Goal: Transaction & Acquisition: Book appointment/travel/reservation

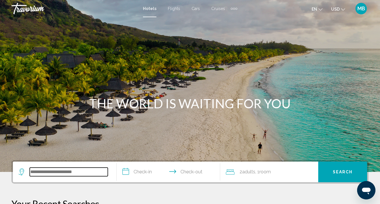
click at [50, 173] on input "Search widget" at bounding box center [69, 171] width 78 height 9
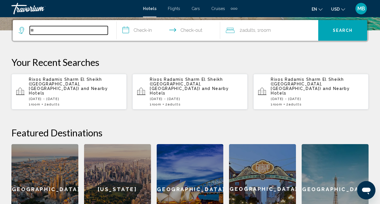
type input "*"
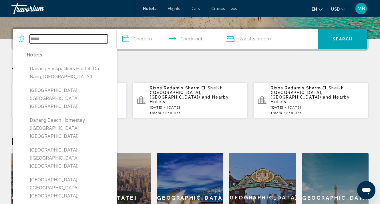
scroll to position [126, 0]
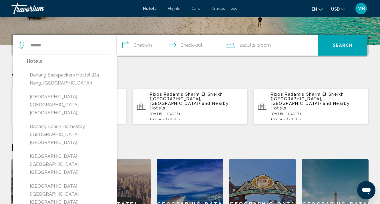
drag, startPoint x: 53, startPoint y: 45, endPoint x: 142, endPoint y: 83, distance: 96.5
click at [142, 83] on div "Your Recent Searches Rixos Radamis [GEOGRAPHIC_DATA] ([GEOGRAPHIC_DATA], [GEOGR…" at bounding box center [189, 97] width 357 height 53
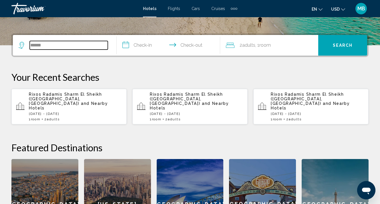
click at [67, 48] on input "******" at bounding box center [69, 45] width 78 height 9
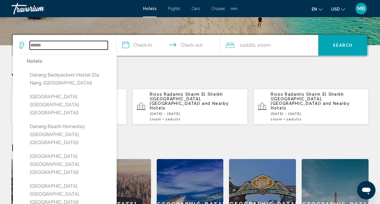
scroll to position [141, 0]
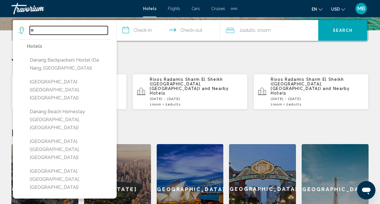
type input "*"
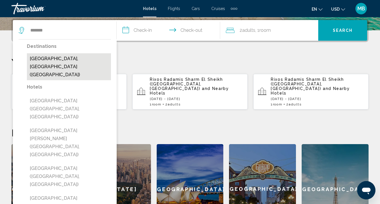
click at [47, 62] on button "[GEOGRAPHIC_DATA], [GEOGRAPHIC_DATA] ([GEOGRAPHIC_DATA])" at bounding box center [69, 66] width 84 height 27
type input "**********"
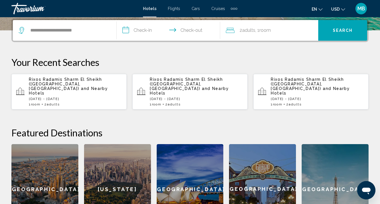
click at [148, 30] on input "**********" at bounding box center [170, 31] width 106 height 22
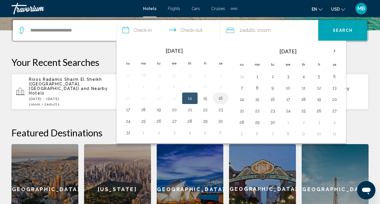
click at [223, 99] on button "16" at bounding box center [220, 98] width 9 height 8
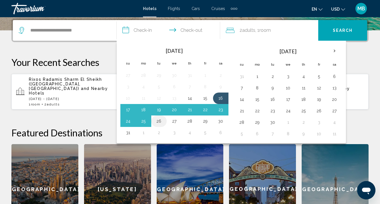
click at [158, 119] on button "26" at bounding box center [158, 121] width 9 height 8
type input "**********"
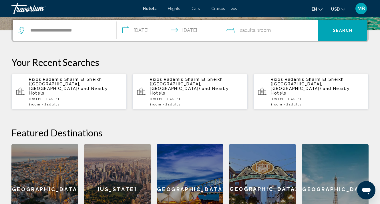
click at [329, 31] on button "Search" at bounding box center [342, 30] width 49 height 21
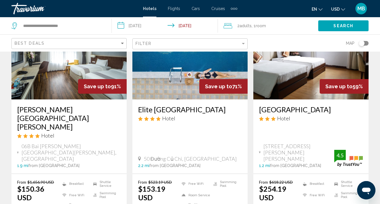
scroll to position [62, 0]
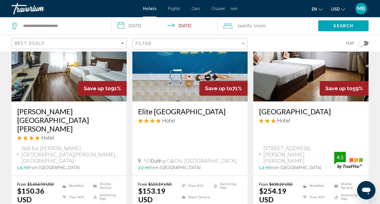
click at [65, 95] on img "Main content" at bounding box center [68, 55] width 115 height 91
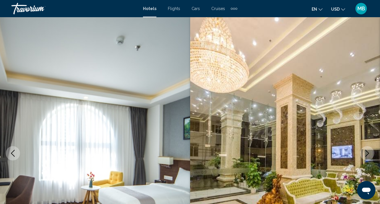
click at [368, 151] on icon "Next image" at bounding box center [367, 153] width 7 height 7
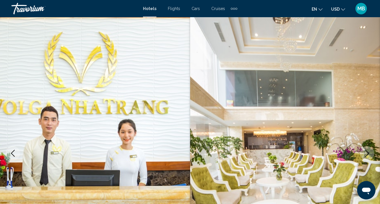
click at [365, 154] on icon "Next image" at bounding box center [367, 153] width 7 height 7
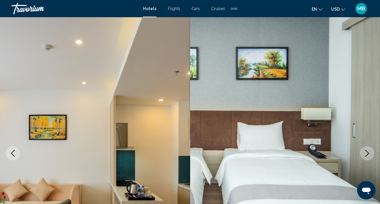
click at [365, 154] on icon "Next image" at bounding box center [367, 153] width 7 height 7
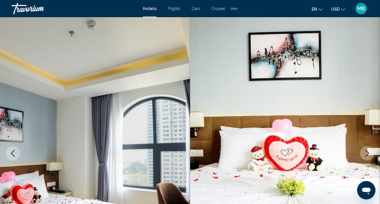
click at [365, 154] on icon "Next image" at bounding box center [367, 153] width 7 height 7
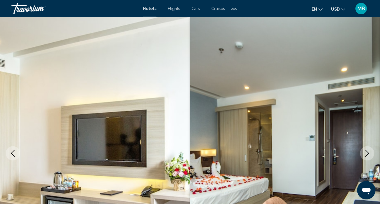
click at [365, 154] on icon "Next image" at bounding box center [367, 153] width 7 height 7
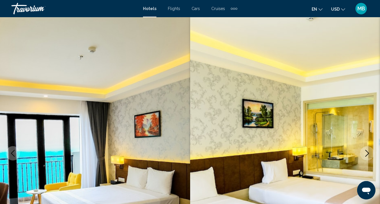
click at [365, 154] on icon "Next image" at bounding box center [367, 153] width 7 height 7
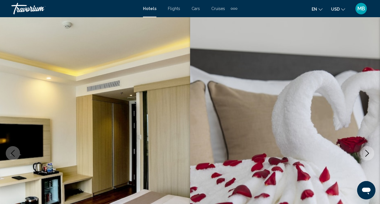
click at [365, 154] on icon "Next image" at bounding box center [367, 153] width 7 height 7
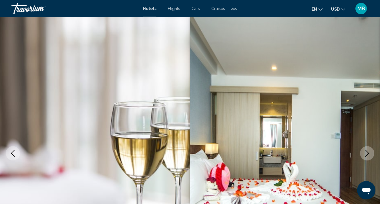
click at [365, 154] on icon "Next image" at bounding box center [367, 153] width 7 height 7
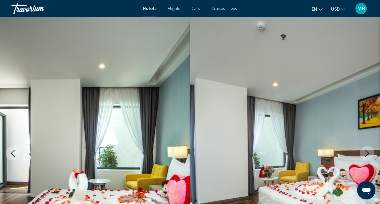
click at [365, 154] on icon "Next image" at bounding box center [367, 153] width 7 height 7
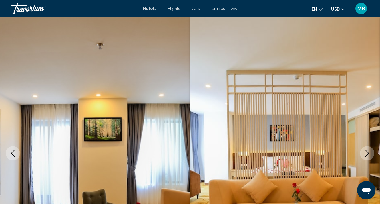
click at [365, 154] on icon "Next image" at bounding box center [367, 153] width 7 height 7
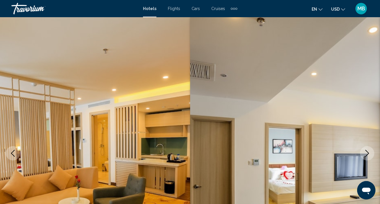
click at [365, 154] on icon "Next image" at bounding box center [367, 153] width 7 height 7
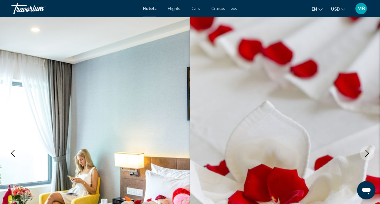
click at [365, 154] on icon "Next image" at bounding box center [367, 153] width 7 height 7
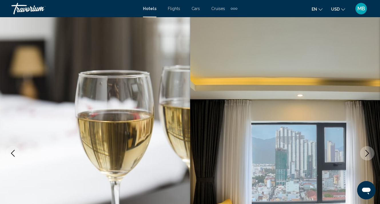
click at [365, 154] on icon "Next image" at bounding box center [367, 153] width 7 height 7
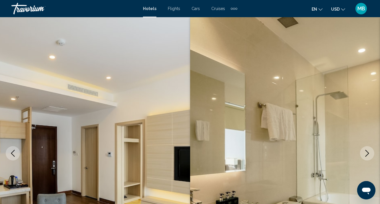
click at [365, 154] on icon "Next image" at bounding box center [367, 153] width 7 height 7
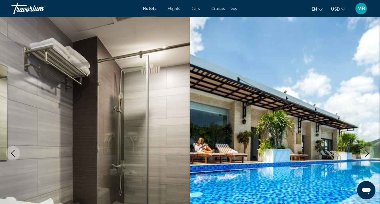
click at [365, 154] on icon "Next image" at bounding box center [367, 153] width 7 height 7
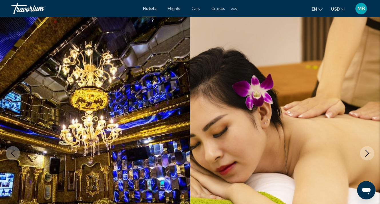
click at [7, 154] on button "Previous image" at bounding box center [13, 153] width 14 height 14
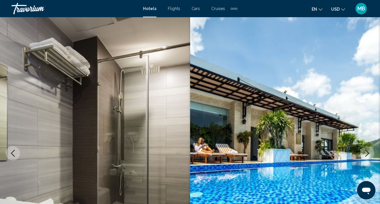
click at [366, 152] on icon "Next image" at bounding box center [367, 153] width 7 height 7
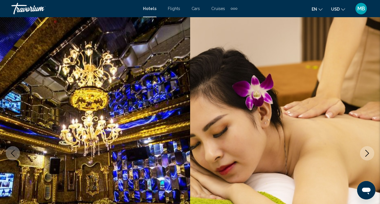
click at [366, 152] on icon "Next image" at bounding box center [367, 153] width 7 height 7
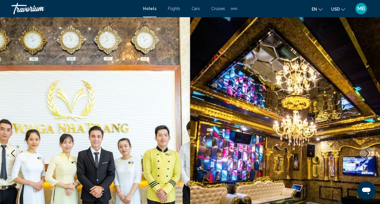
click at [366, 152] on icon "Next image" at bounding box center [367, 153] width 7 height 7
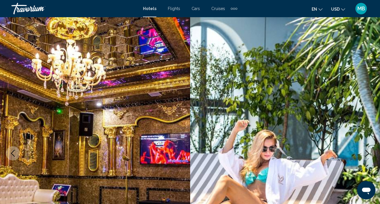
click at [366, 152] on icon "Next image" at bounding box center [367, 153] width 7 height 7
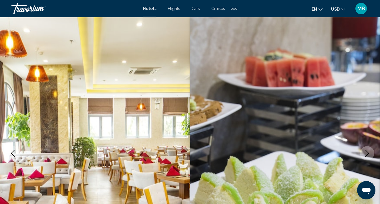
click at [366, 152] on icon "Next image" at bounding box center [367, 153] width 7 height 7
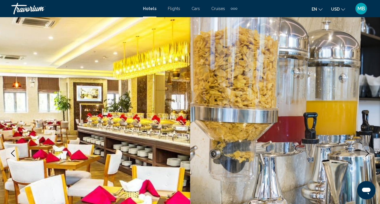
click at [366, 152] on icon "Next image" at bounding box center [367, 153] width 7 height 7
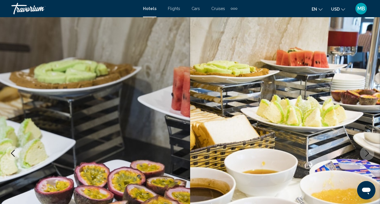
click at [366, 152] on icon "Next image" at bounding box center [367, 153] width 7 height 7
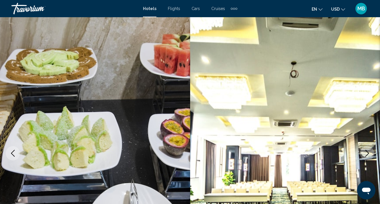
click at [366, 152] on icon "Next image" at bounding box center [367, 153] width 7 height 7
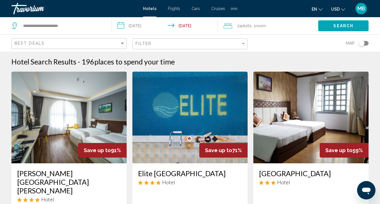
click at [76, 31] on div "**********" at bounding box center [58, 25] width 94 height 17
click at [74, 25] on input "**********" at bounding box center [63, 25] width 80 height 9
drag, startPoint x: 74, startPoint y: 25, endPoint x: 12, endPoint y: 24, distance: 62.0
click at [13, 24] on div "**********" at bounding box center [56, 25] width 91 height 9
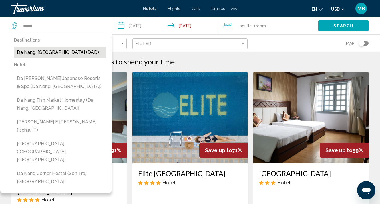
click at [66, 53] on button "Da Nang, [GEOGRAPHIC_DATA] (DAD)" at bounding box center [60, 52] width 92 height 11
type input "**********"
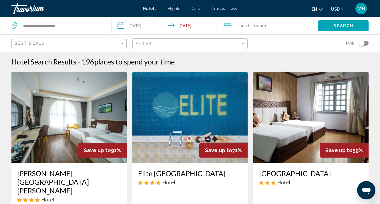
click at [348, 32] on div "Search" at bounding box center [349, 25] width 62 height 17
click at [347, 25] on span "Search" at bounding box center [343, 26] width 20 height 5
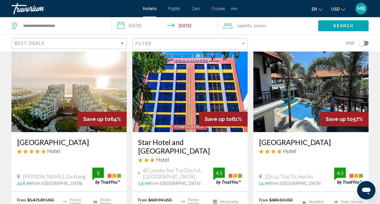
scroll to position [252, 0]
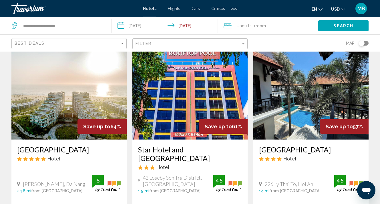
click at [299, 101] on img "Main content" at bounding box center [310, 93] width 115 height 91
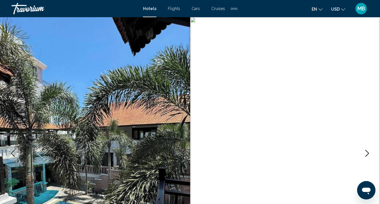
click at [367, 154] on icon "Next image" at bounding box center [367, 153] width 7 height 7
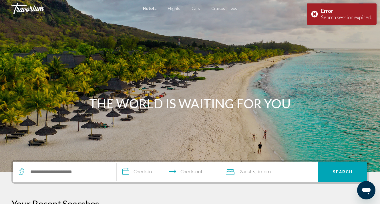
click at [85, 177] on div "Search widget" at bounding box center [65, 171] width 92 height 21
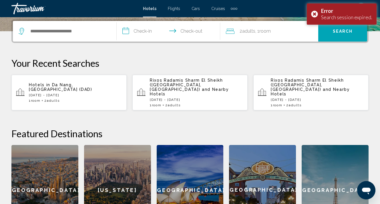
scroll to position [141, 0]
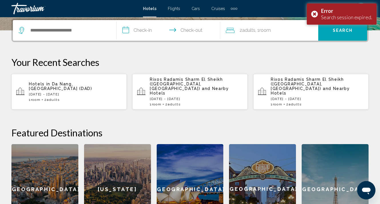
click at [46, 85] on div "Hotels in [GEOGRAPHIC_DATA], [GEOGRAPHIC_DATA] (DAD) [DATE] - [DATE] 1 Room roo…" at bounding box center [75, 91] width 93 height 20
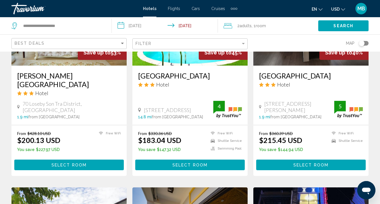
scroll to position [538, 0]
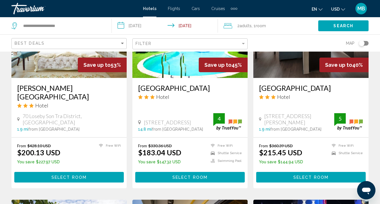
click at [367, 44] on div "Toggle map" at bounding box center [364, 43] width 10 height 5
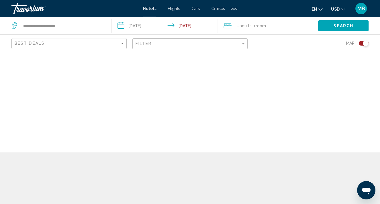
scroll to position [0, 0]
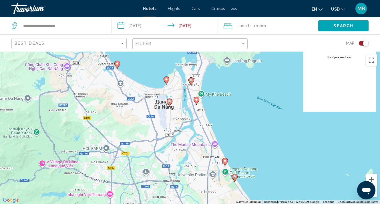
click at [117, 63] on image "Main content" at bounding box center [116, 63] width 3 height 3
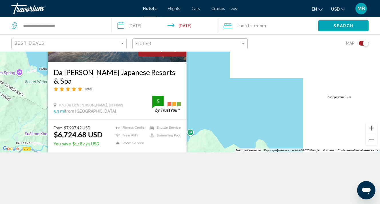
scroll to position [51, 0]
click at [206, 116] on div "Чтобы активировать перетаскивание с помощью клавиатуры, нажмите Alt + Ввод. Пос…" at bounding box center [190, 76] width 380 height 152
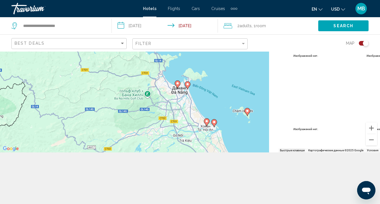
drag, startPoint x: 211, startPoint y: 133, endPoint x: 193, endPoint y: 79, distance: 56.3
click at [194, 79] on div "Чтобы активировать перетаскивание с помощью клавиатуры, нажмите Alt + Ввод. Пос…" at bounding box center [190, 76] width 380 height 152
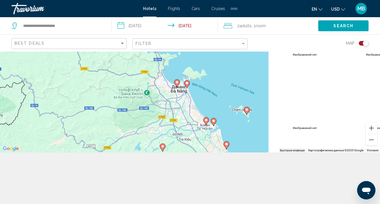
click at [208, 121] on image "Main content" at bounding box center [205, 119] width 3 height 3
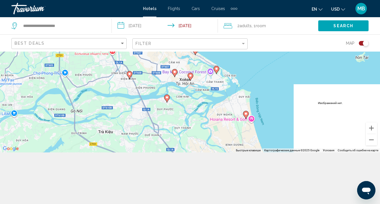
click at [216, 69] on image "Main content" at bounding box center [216, 68] width 3 height 3
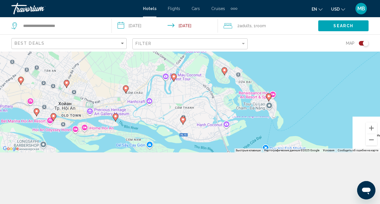
click at [173, 79] on icon "Main content" at bounding box center [173, 77] width 5 height 7
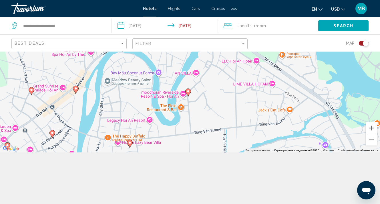
click at [363, 44] on div "Toggle map" at bounding box center [366, 43] width 6 height 6
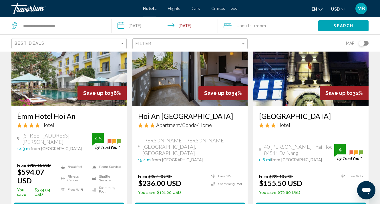
scroll to position [723, 0]
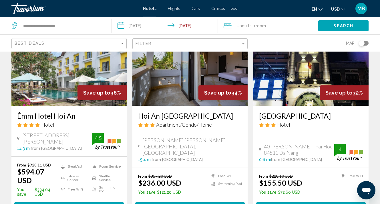
click at [140, 25] on input "**********" at bounding box center [166, 26] width 108 height 19
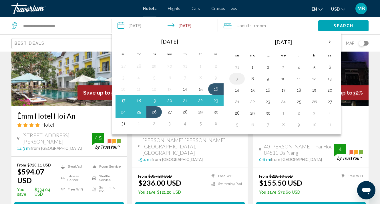
click at [237, 80] on button "7" at bounding box center [236, 79] width 9 height 8
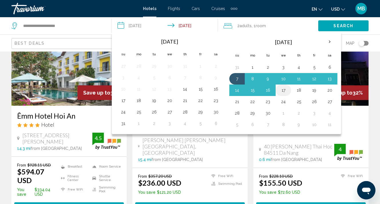
click at [283, 92] on button "17" at bounding box center [283, 90] width 9 height 8
type input "**********"
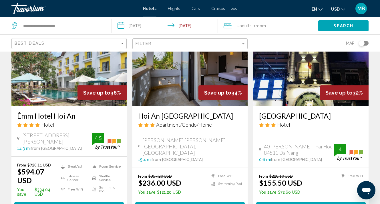
click at [343, 25] on span "Search" at bounding box center [343, 26] width 20 height 5
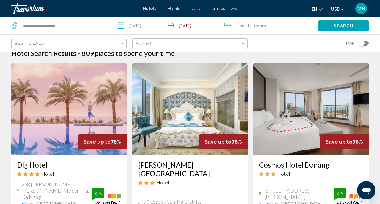
scroll to position [11, 0]
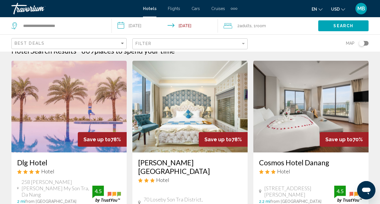
click at [194, 121] on img "Main content" at bounding box center [189, 106] width 115 height 91
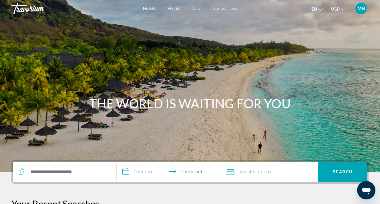
click at [88, 21] on div "Main content" at bounding box center [190, 86] width 380 height 172
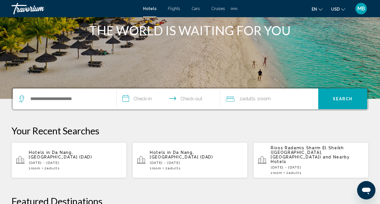
scroll to position [73, 0]
click at [53, 166] on span "Adults" at bounding box center [53, 168] width 13 height 4
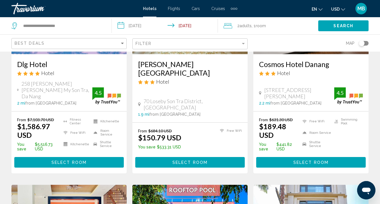
scroll to position [117, 0]
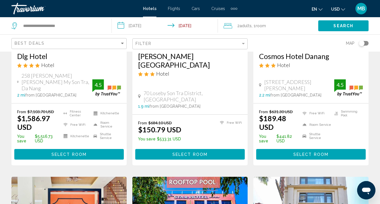
click at [202, 152] on span "Select Room" at bounding box center [189, 154] width 35 height 5
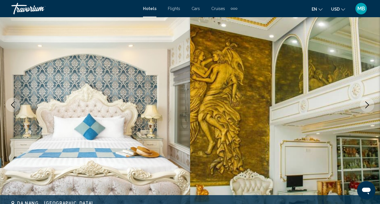
scroll to position [54, 0]
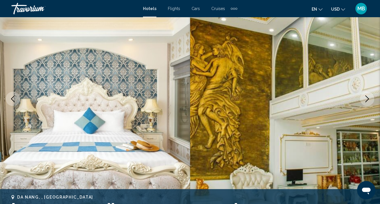
click at [365, 96] on icon "Next image" at bounding box center [367, 98] width 7 height 7
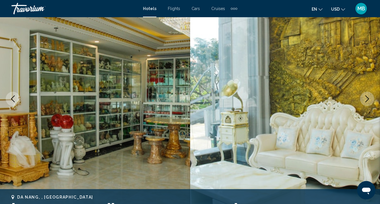
click at [365, 96] on icon "Next image" at bounding box center [367, 98] width 7 height 7
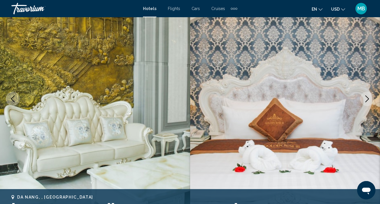
click at [365, 96] on icon "Next image" at bounding box center [367, 98] width 7 height 7
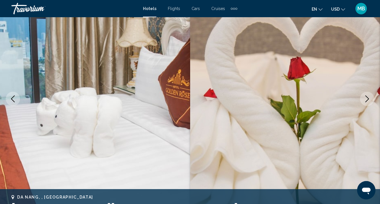
click at [365, 96] on icon "Next image" at bounding box center [367, 98] width 7 height 7
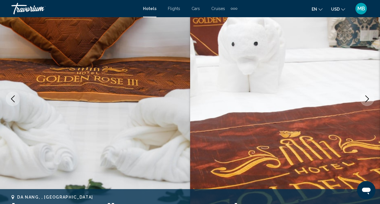
click at [365, 96] on icon "Next image" at bounding box center [367, 98] width 7 height 7
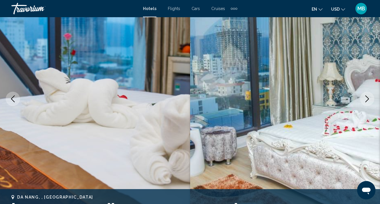
click at [365, 96] on icon "Next image" at bounding box center [367, 98] width 7 height 7
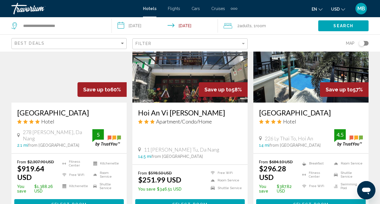
scroll to position [516, 0]
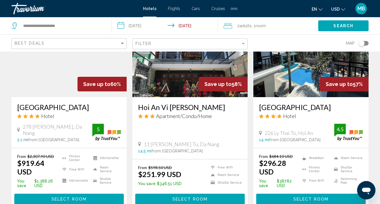
click at [308, 70] on img "Main content" at bounding box center [310, 50] width 115 height 91
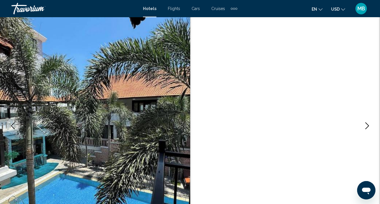
scroll to position [29, 0]
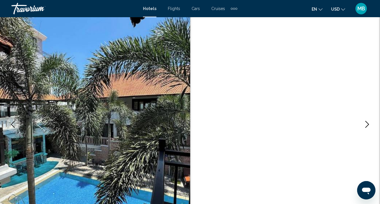
click at [369, 125] on icon "Next image" at bounding box center [367, 124] width 7 height 7
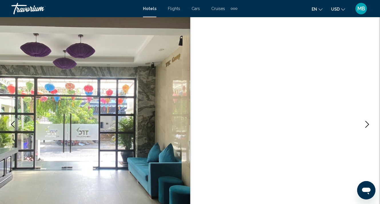
click at [369, 125] on icon "Next image" at bounding box center [367, 124] width 7 height 7
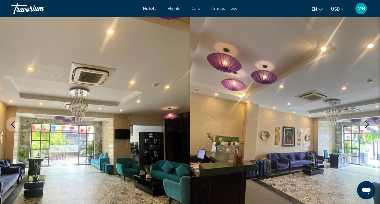
click at [369, 125] on icon "Next image" at bounding box center [367, 124] width 7 height 7
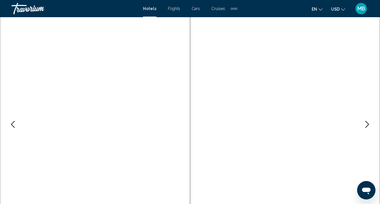
click at [369, 125] on icon "Next image" at bounding box center [367, 124] width 7 height 7
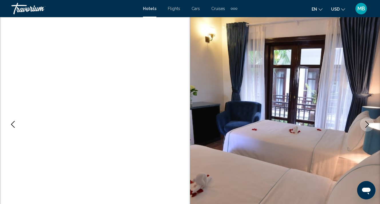
click at [369, 125] on icon "Next image" at bounding box center [367, 124] width 7 height 7
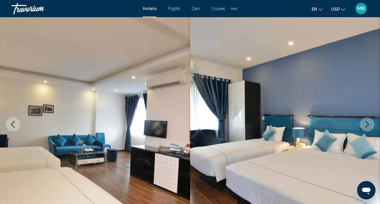
click at [369, 125] on icon "Next image" at bounding box center [367, 124] width 7 height 7
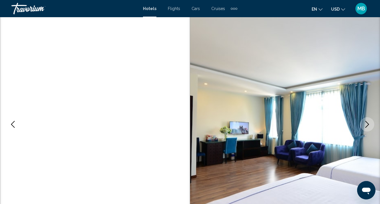
click at [369, 125] on icon "Next image" at bounding box center [367, 124] width 7 height 7
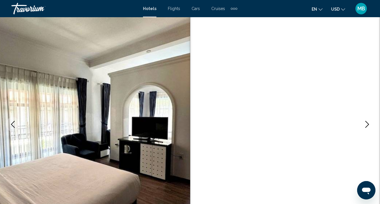
click at [369, 125] on icon "Next image" at bounding box center [367, 124] width 7 height 7
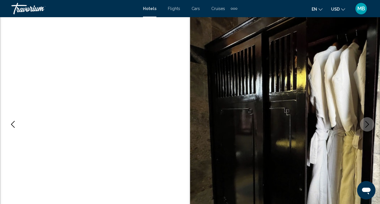
click at [369, 125] on icon "Next image" at bounding box center [367, 124] width 7 height 7
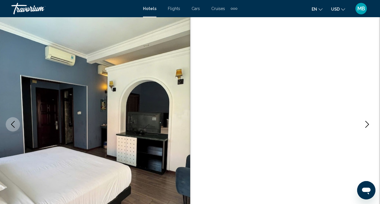
click at [369, 125] on icon "Next image" at bounding box center [367, 124] width 7 height 7
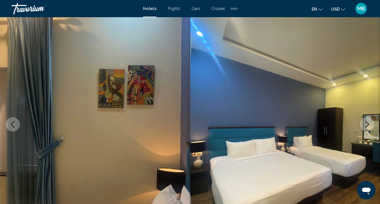
click at [369, 125] on icon "Next image" at bounding box center [367, 124] width 7 height 7
